Goal: Information Seeking & Learning: Learn about a topic

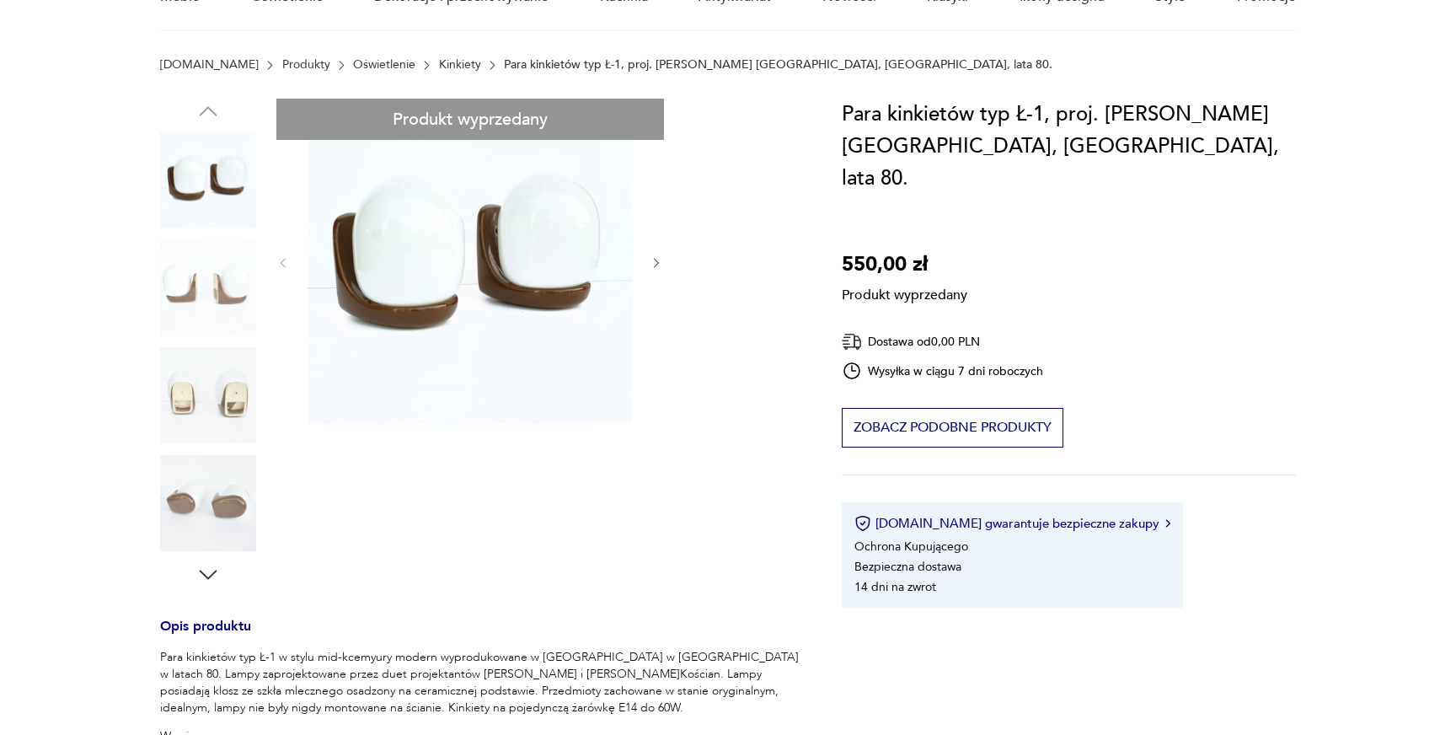
click at [227, 366] on div "Produkt wyprzedany Opis produktu Para kinkietów typ Ł-1 w stylu mid-kcemyury mo…" at bounding box center [480, 562] width 641 height 927
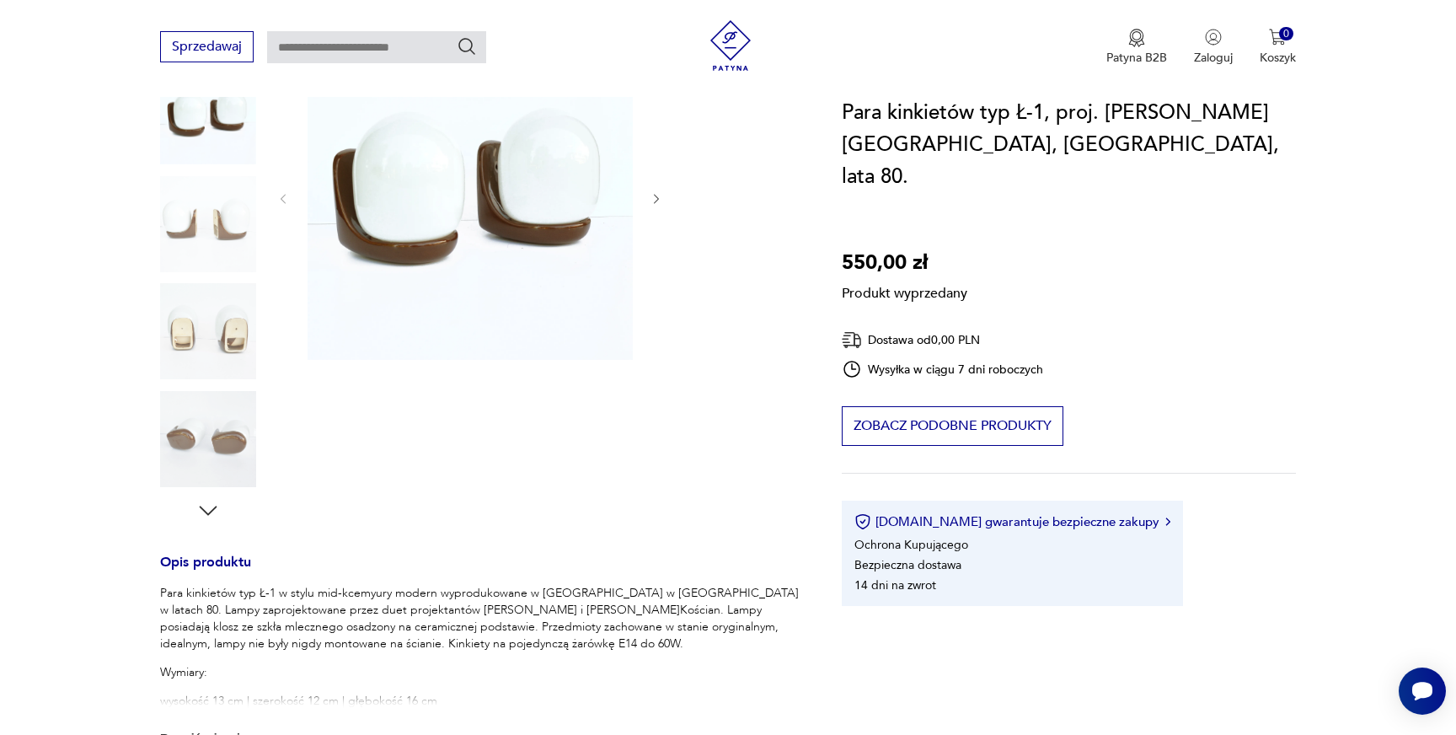
click at [218, 286] on div "Produkt wyprzedany Opis produktu Para kinkietów typ Ł-1 w stylu mid-kcemyury mo…" at bounding box center [480, 498] width 641 height 927
click at [220, 226] on div "Produkt wyprzedany Opis produktu Para kinkietów typ Ł-1 w stylu mid-kcemyury mo…" at bounding box center [480, 498] width 641 height 927
click at [653, 199] on div "Produkt wyprzedany Opis produktu Para kinkietów typ Ł-1 w stylu mid-kcemyury mo…" at bounding box center [480, 498] width 641 height 927
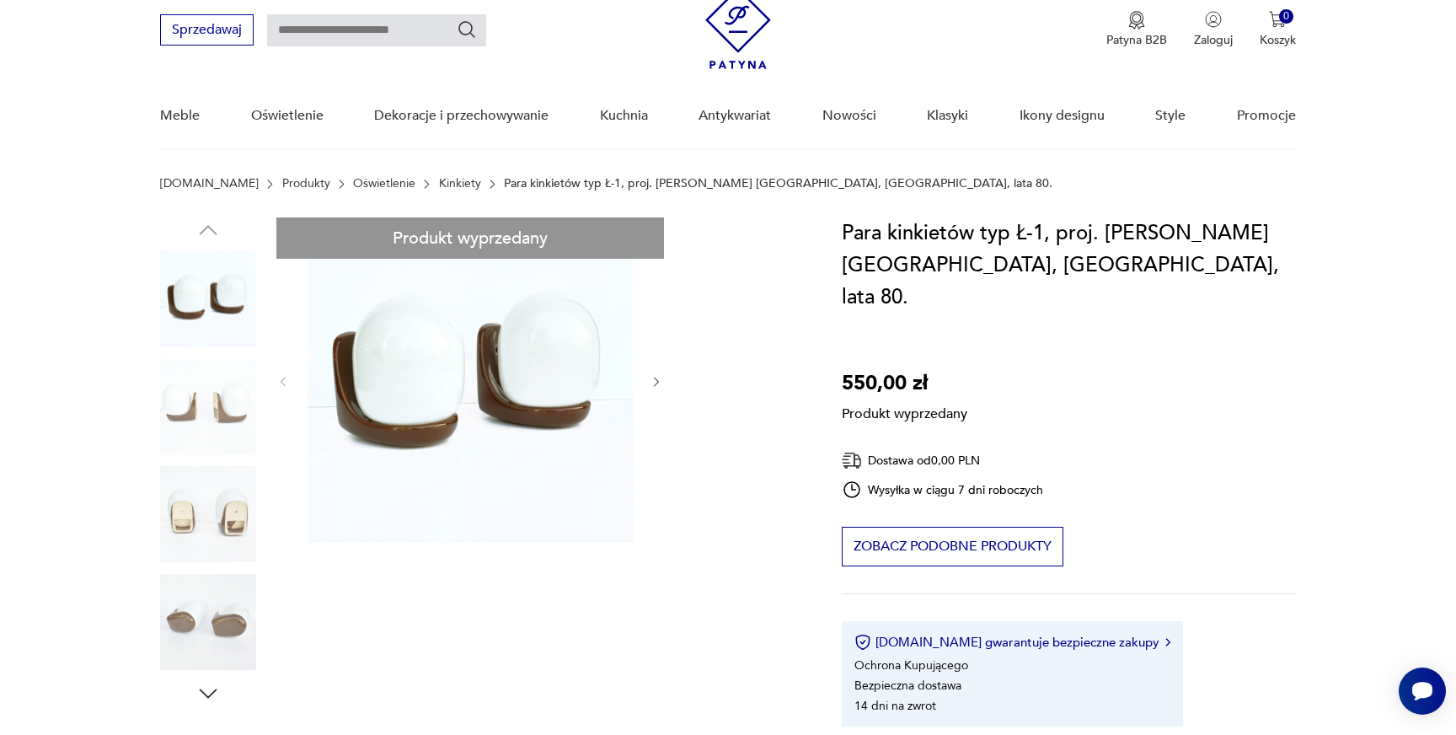
scroll to position [56, 0]
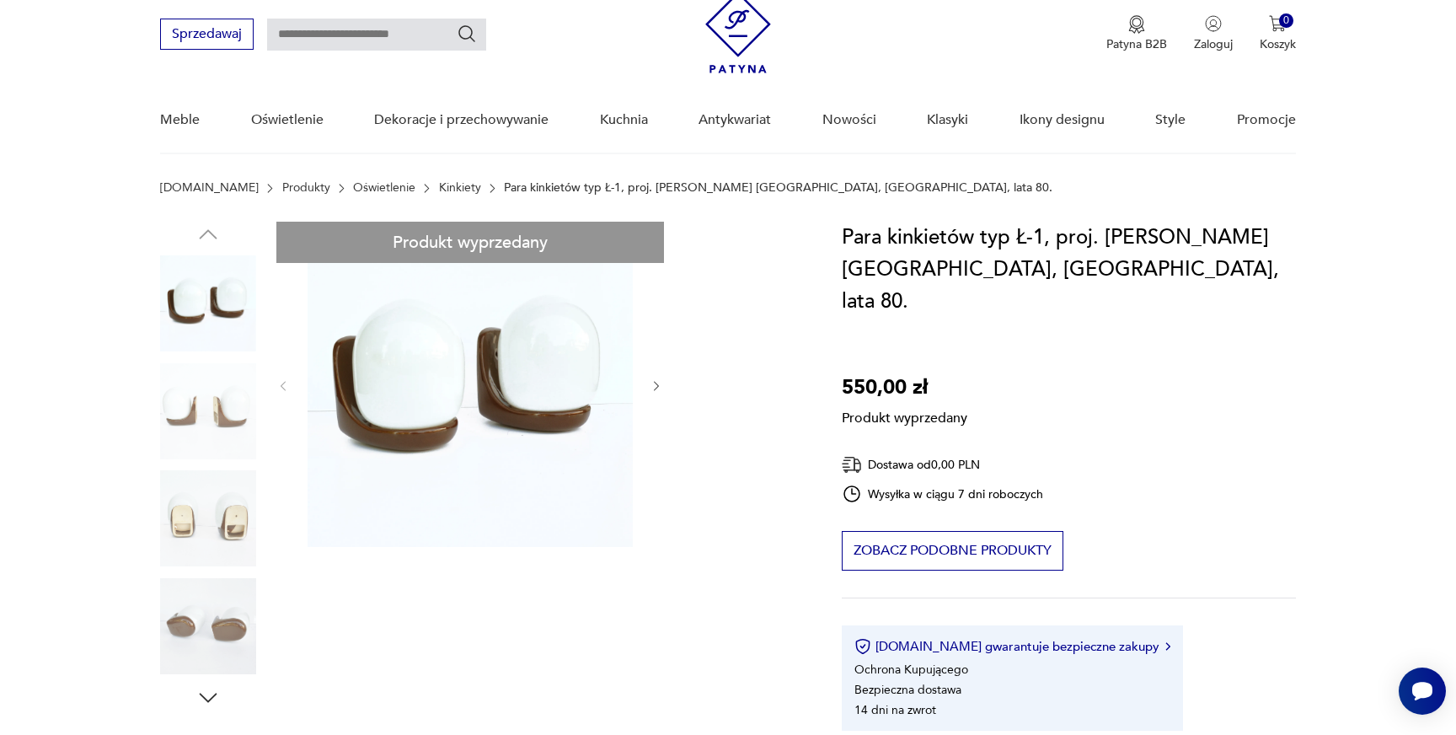
click at [655, 379] on div "Produkt wyprzedany Opis produktu Para kinkietów typ Ł-1 w stylu mid-kcemyury mo…" at bounding box center [480, 685] width 641 height 927
click at [906, 531] on button "Zobacz podobne produkty" at bounding box center [953, 551] width 222 height 40
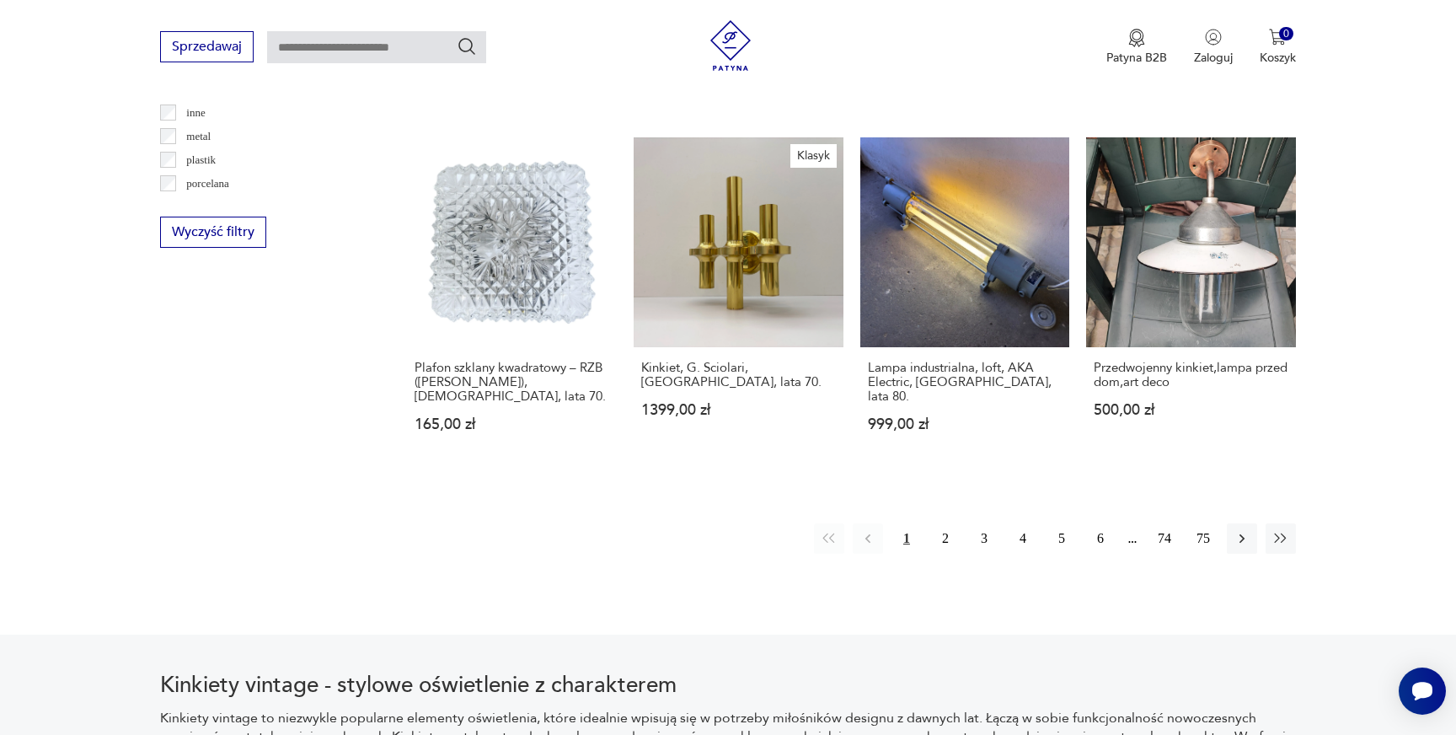
scroll to position [1681, 0]
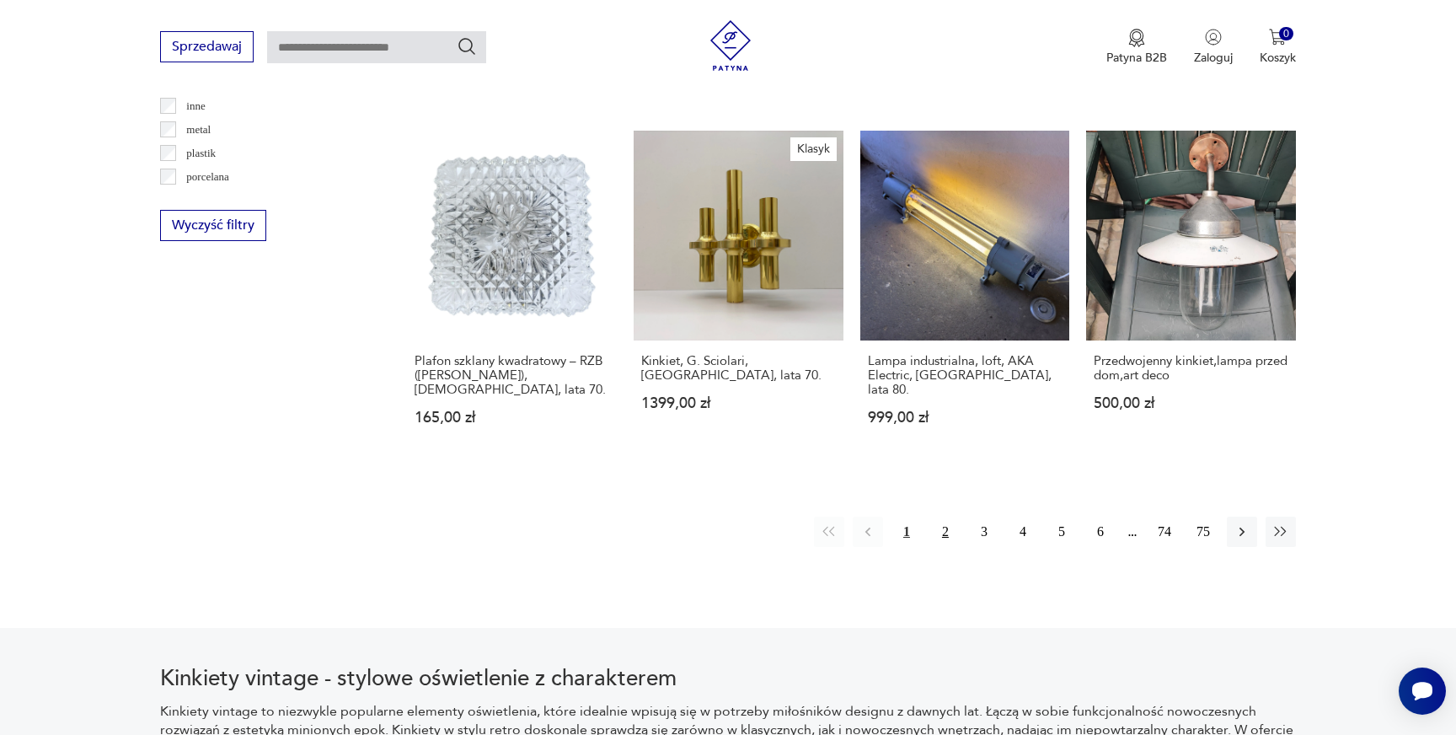
click at [944, 517] on button "2" at bounding box center [945, 532] width 30 height 30
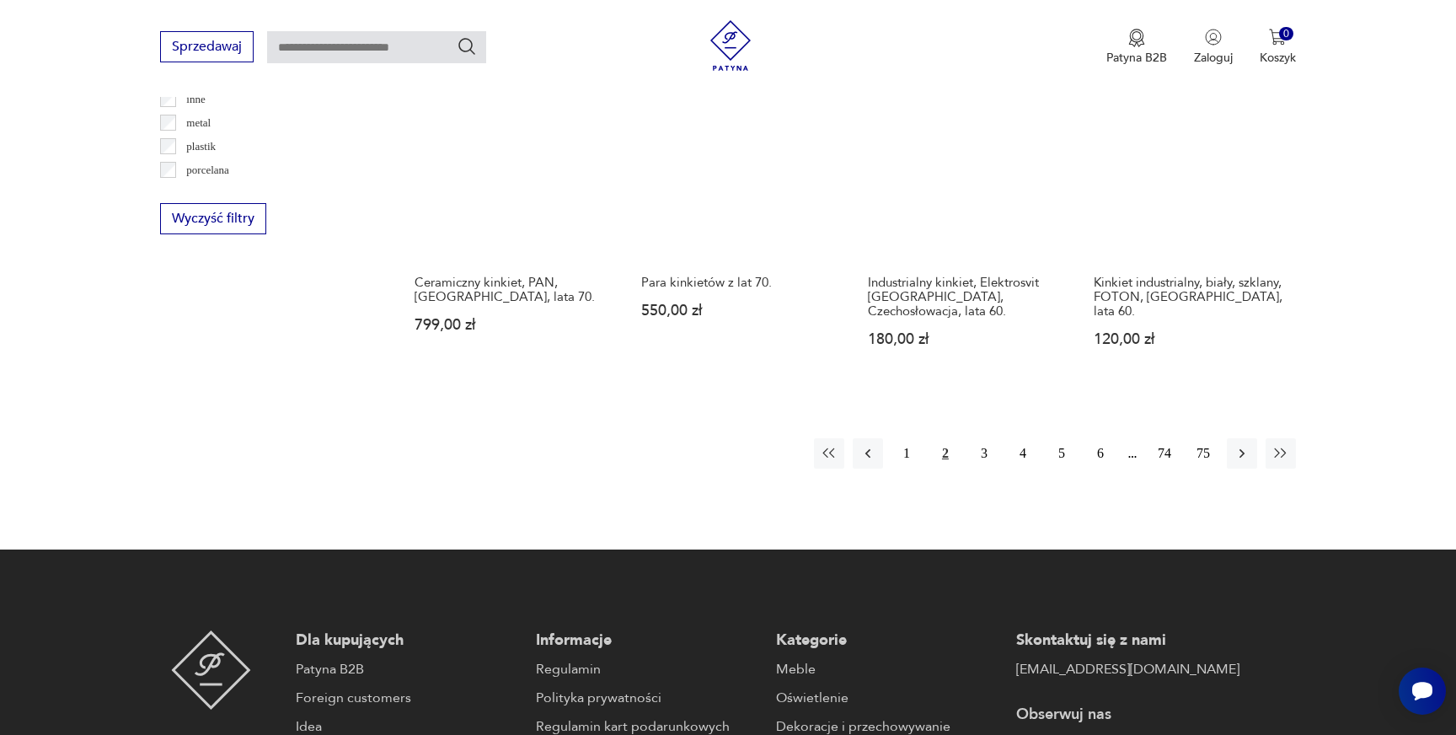
scroll to position [1700, 0]
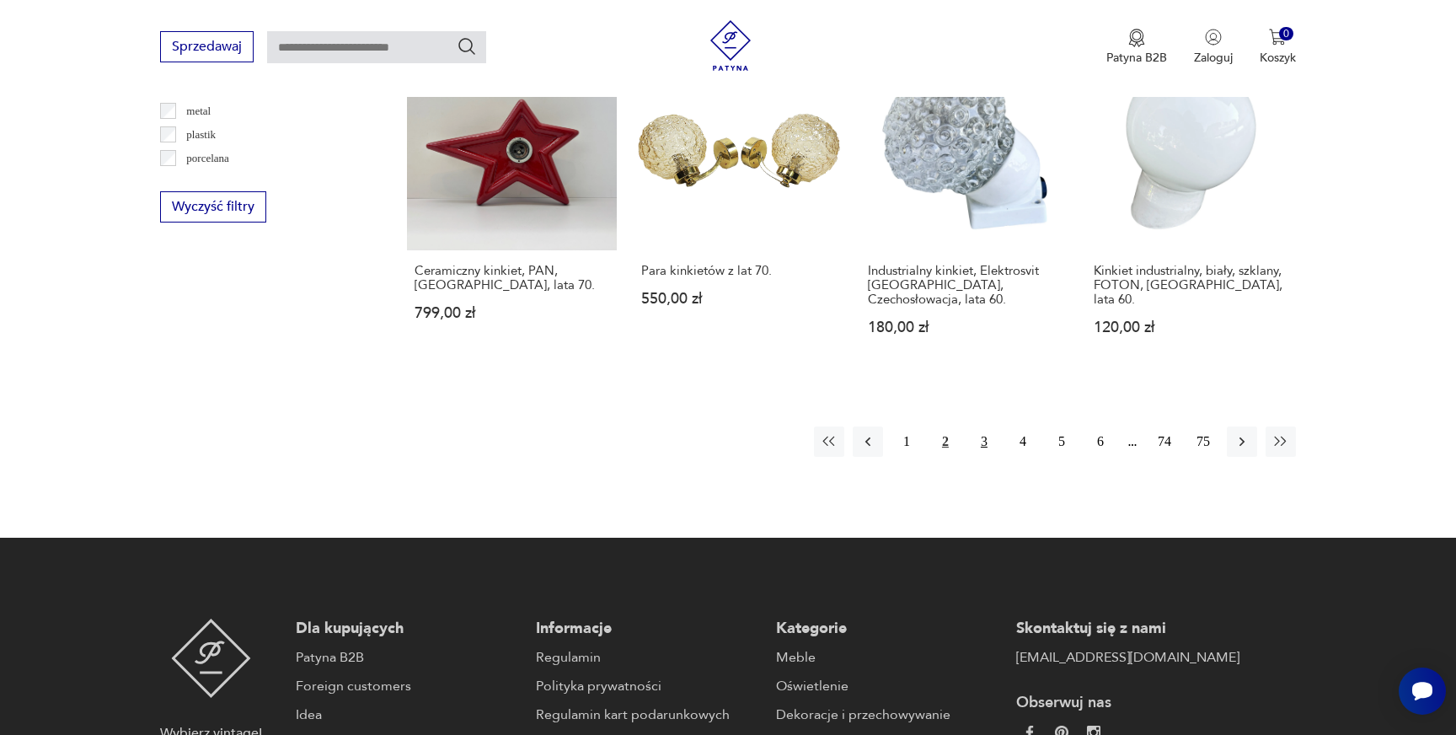
click at [981, 426] on button "3" at bounding box center [984, 441] width 30 height 30
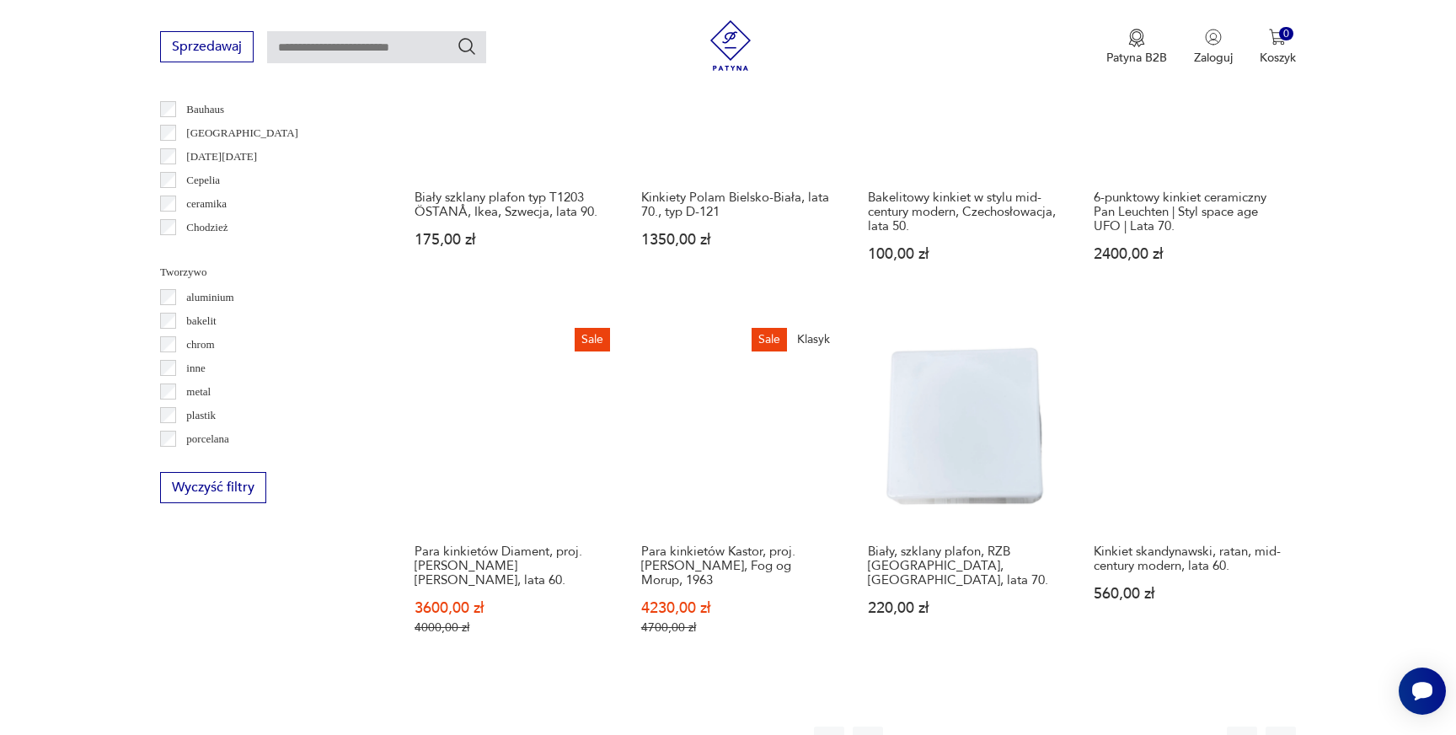
scroll to position [1524, 0]
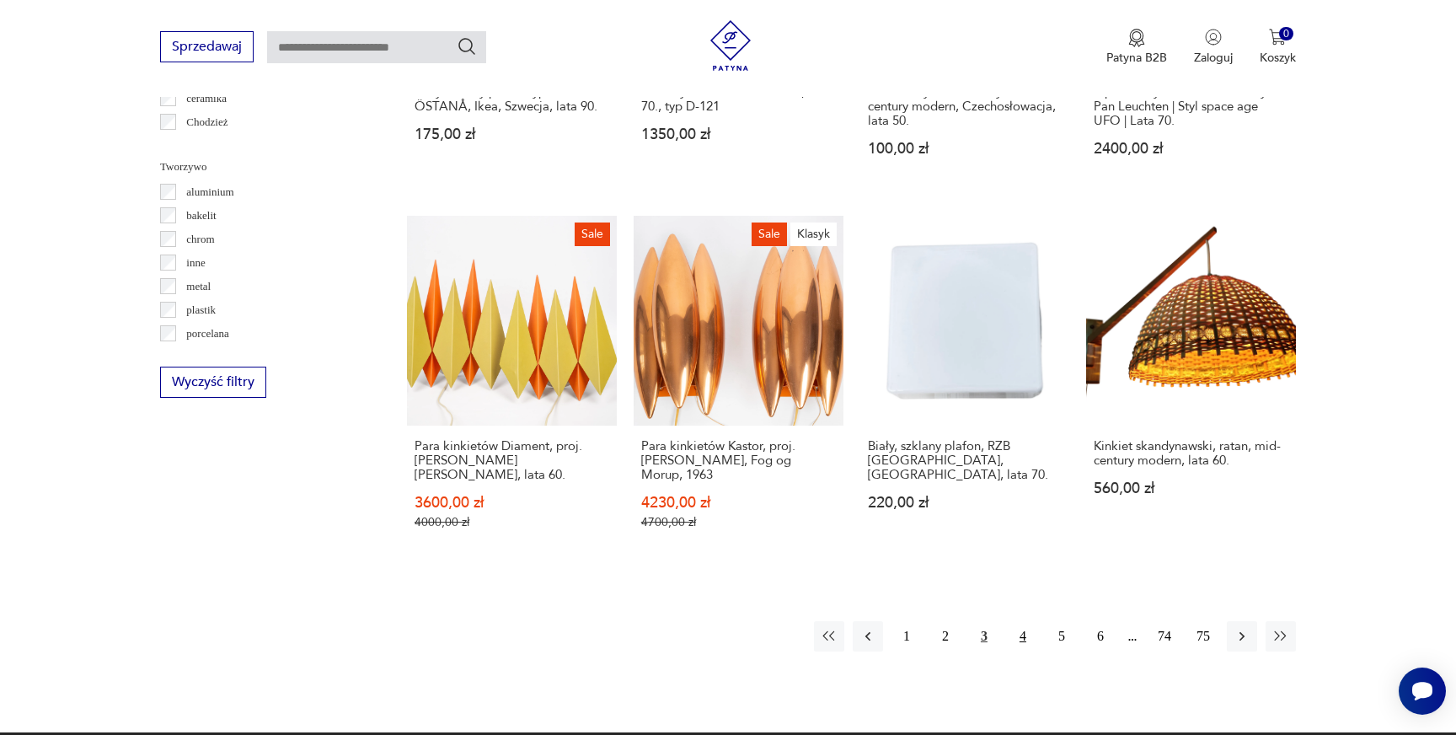
click at [1023, 639] on button "4" at bounding box center [1023, 636] width 30 height 30
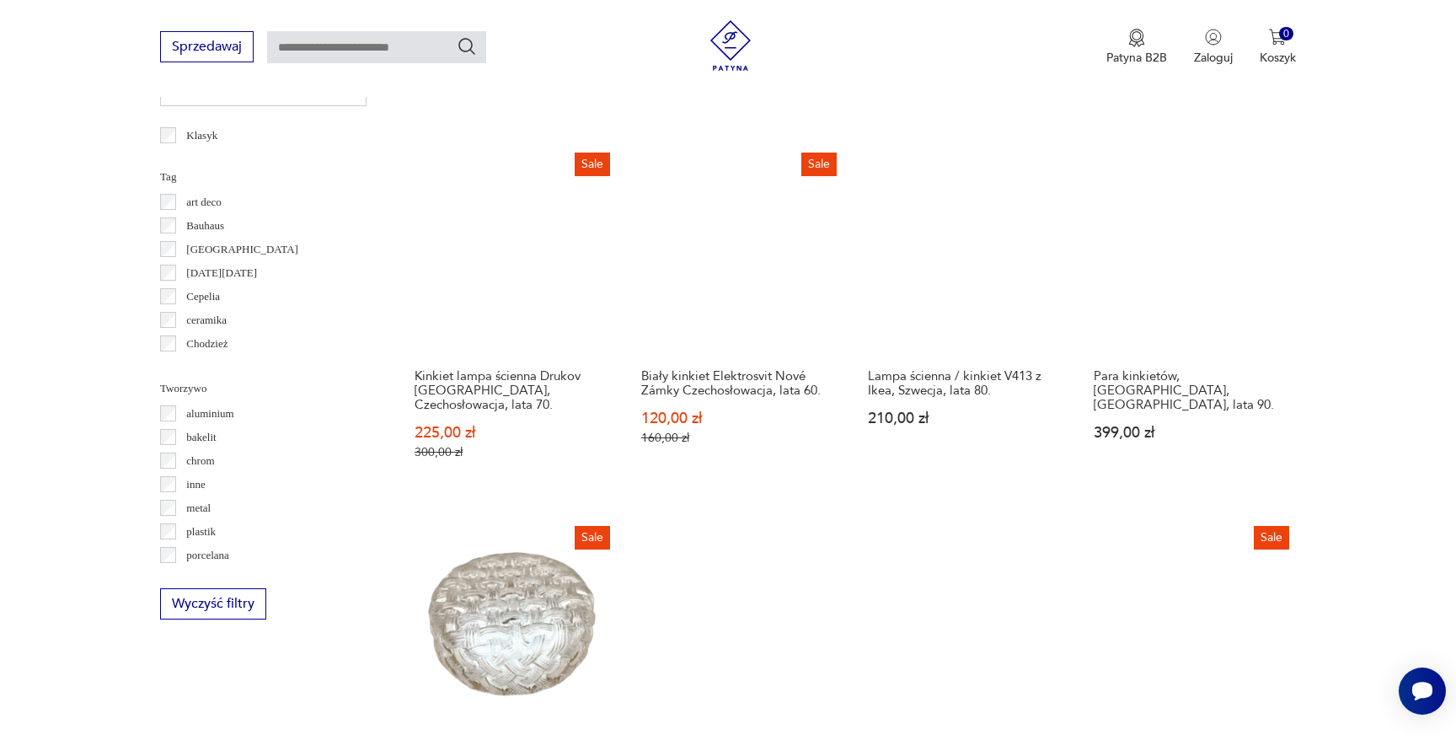
scroll to position [1457, 0]
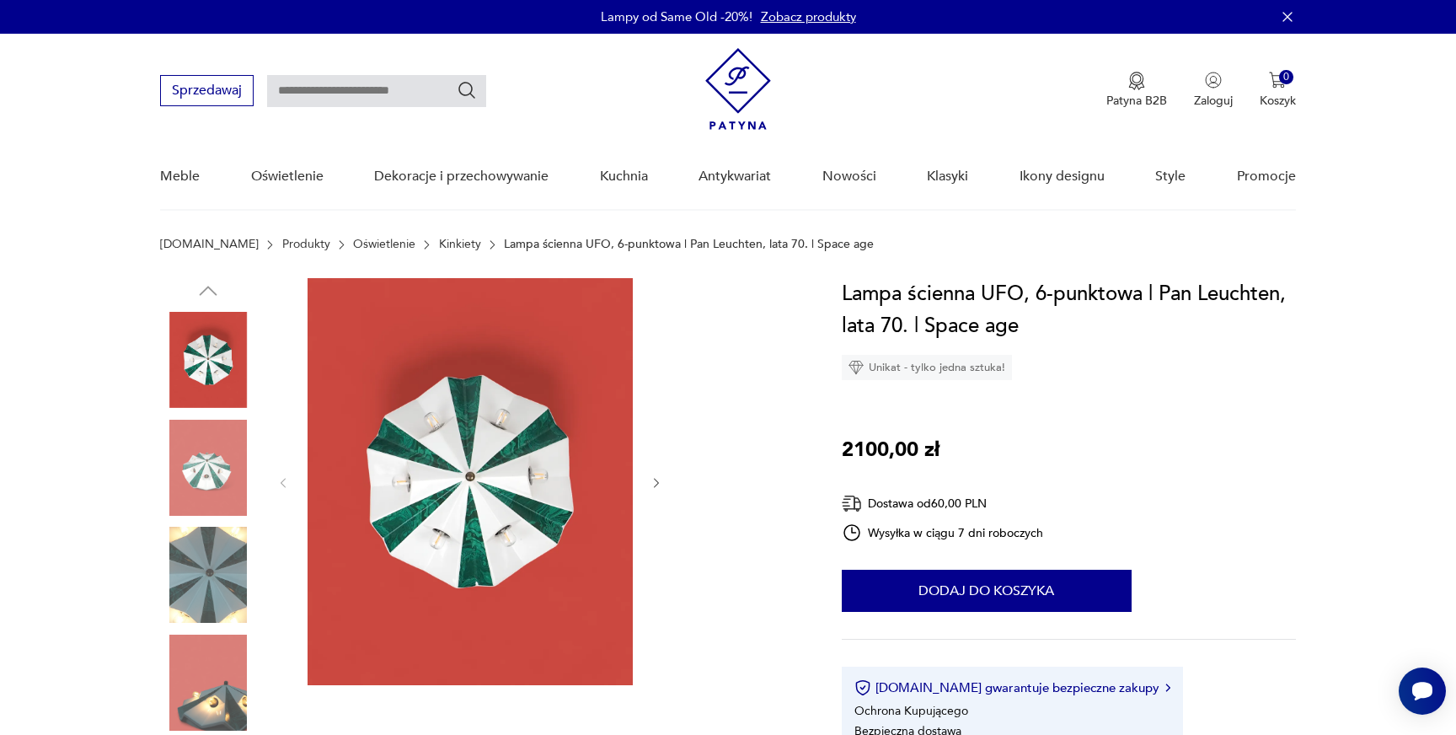
click at [220, 450] on img at bounding box center [208, 468] width 96 height 96
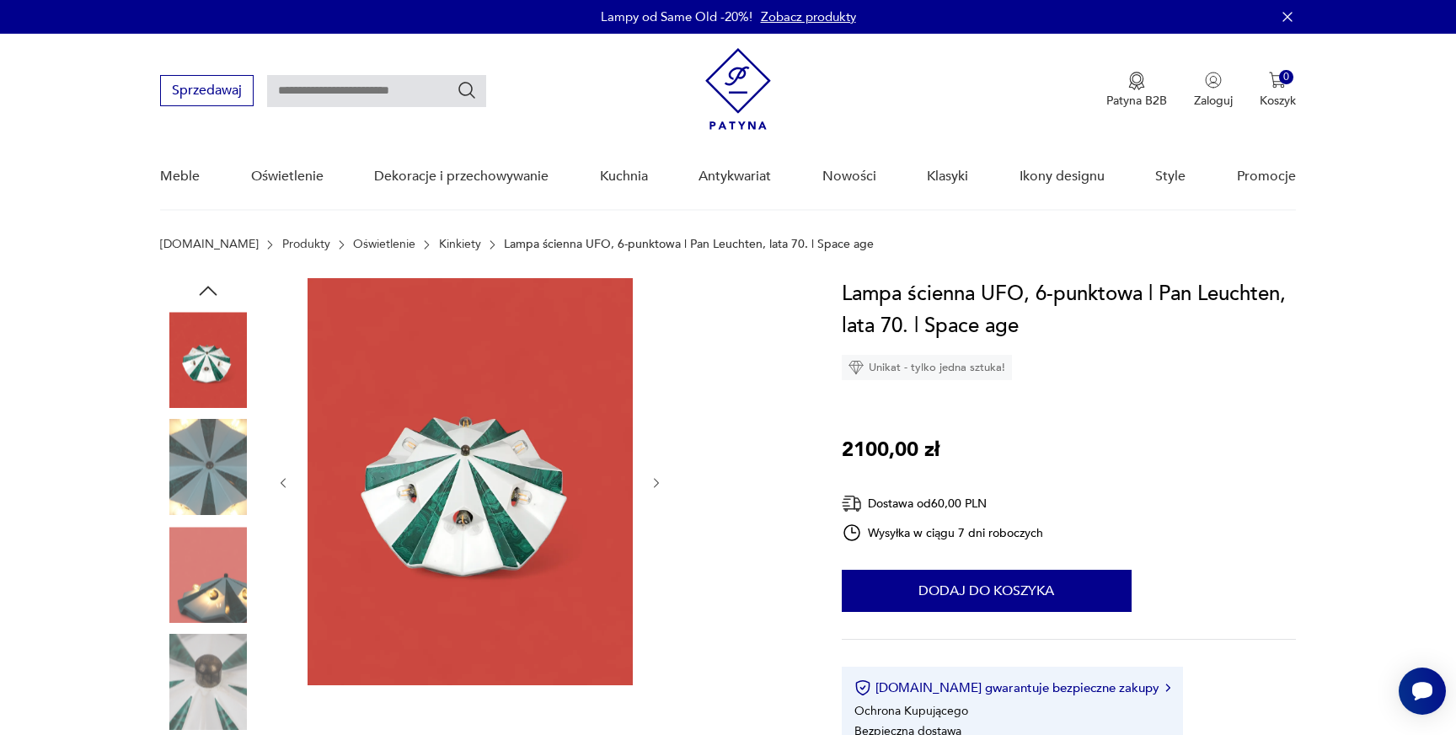
click at [207, 485] on img at bounding box center [208, 468] width 96 height 96
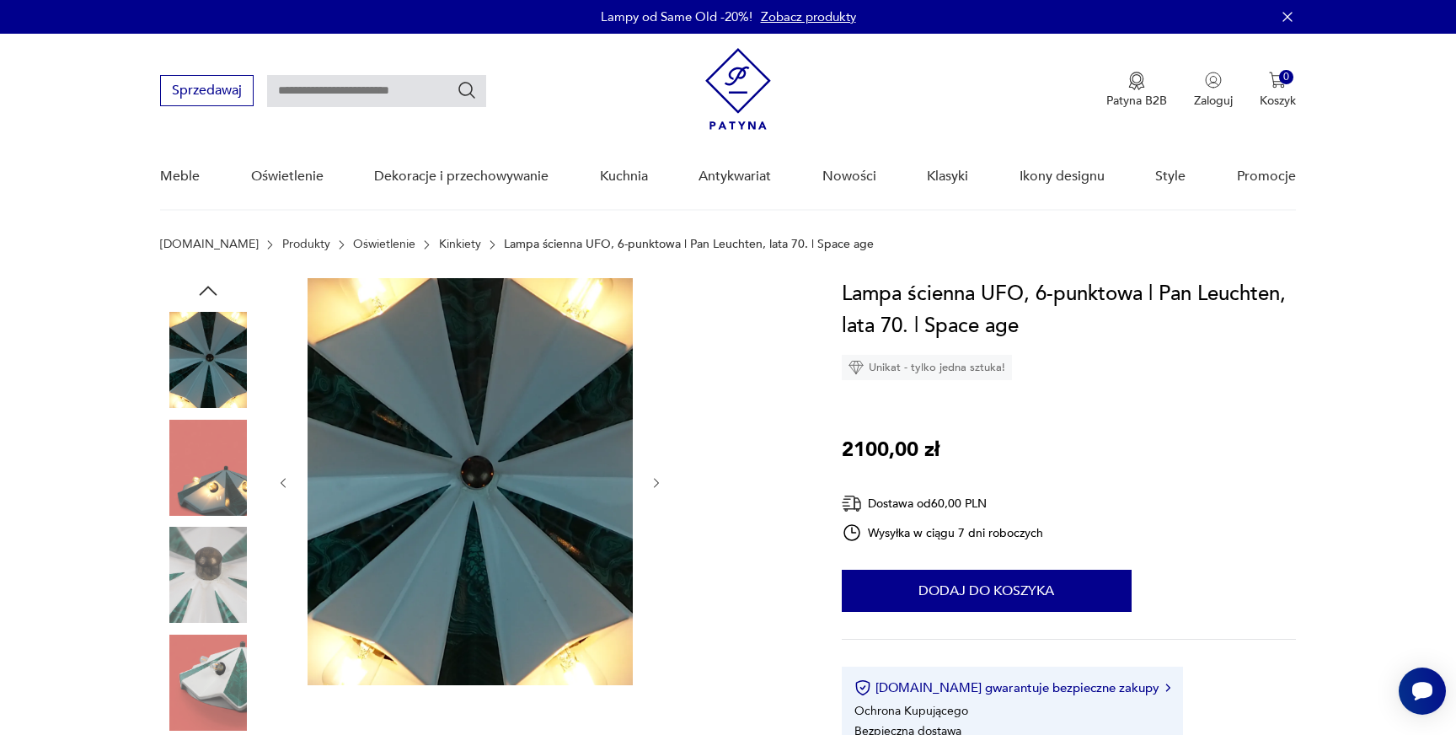
click at [206, 507] on img at bounding box center [208, 468] width 96 height 96
